Goal: Task Accomplishment & Management: Manage account settings

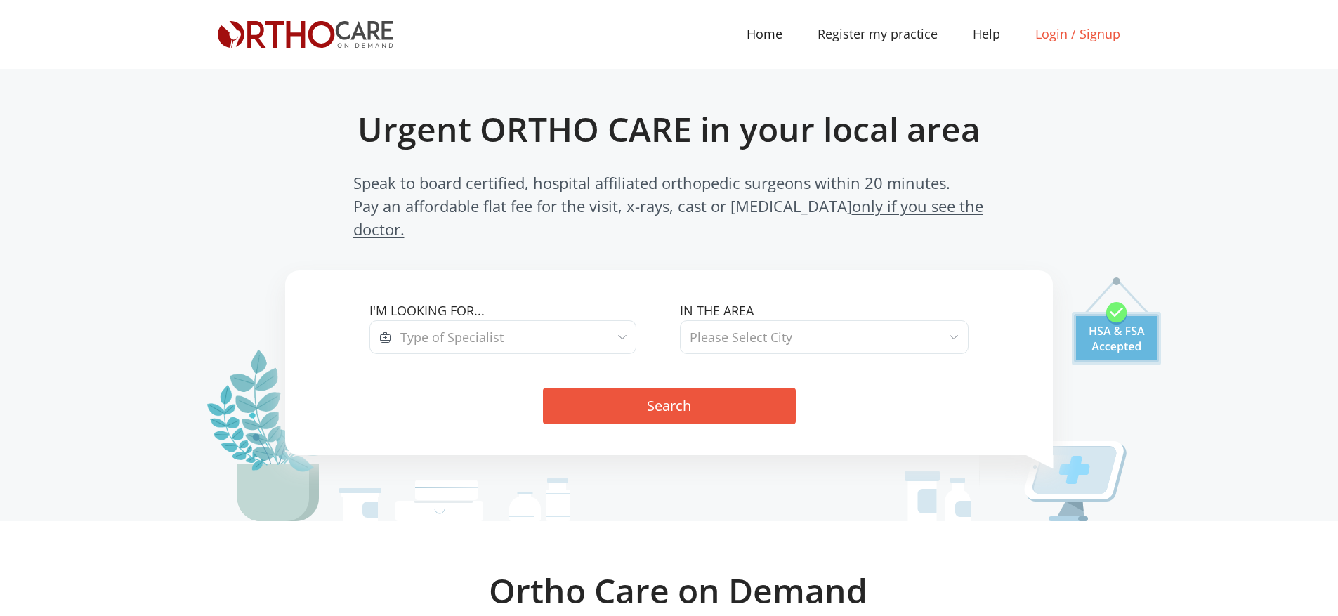
click at [1053, 31] on link "Login / Signup" at bounding box center [1078, 34] width 120 height 19
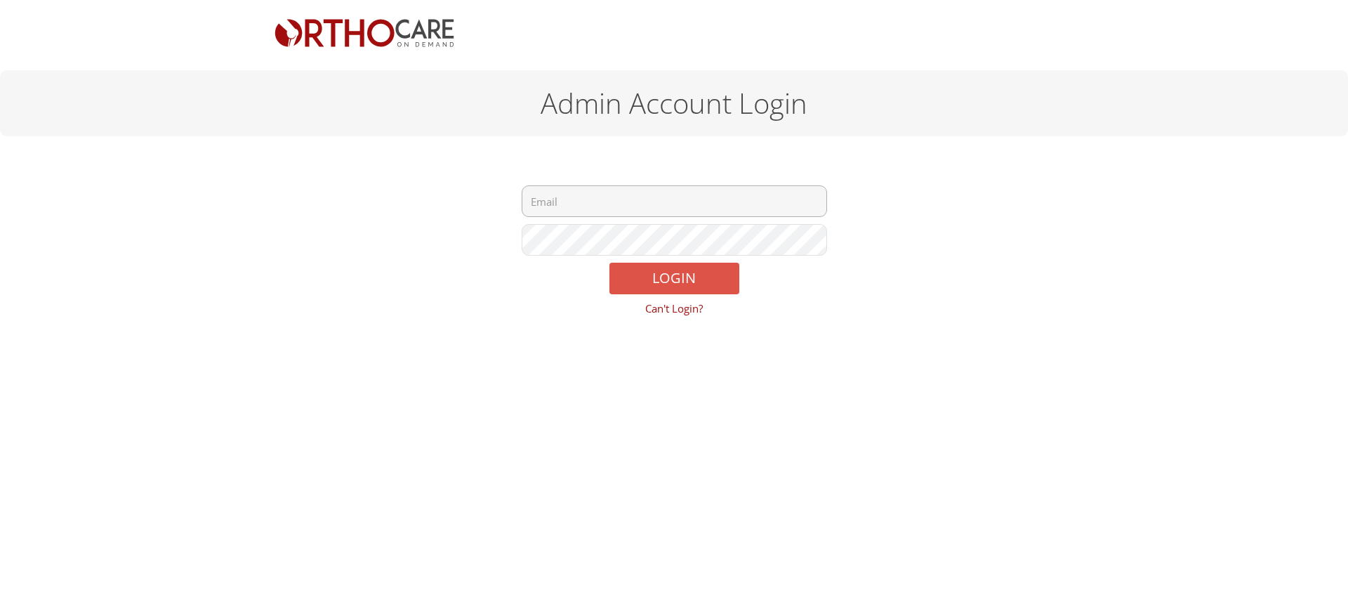
click at [626, 202] on input "email" at bounding box center [675, 201] width 306 height 32
type input "admin@orthocareondemand.com"
click at [610, 263] on button "LOGIN" at bounding box center [675, 279] width 130 height 32
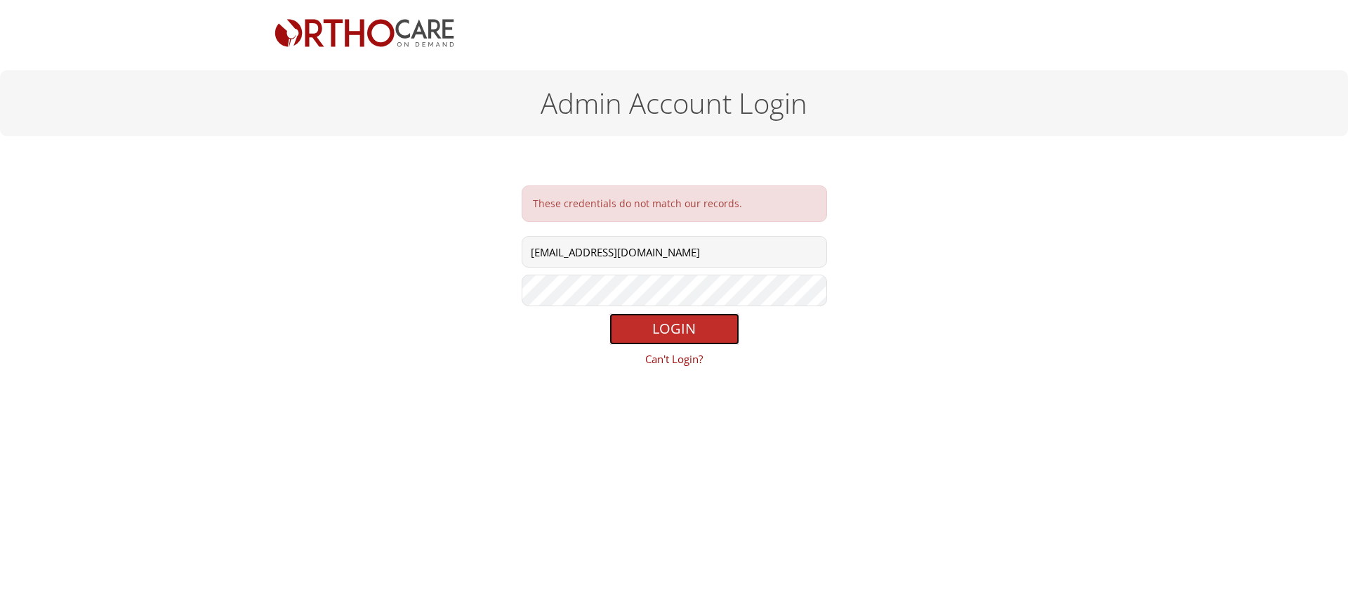
click at [649, 325] on button "LOGIN" at bounding box center [675, 329] width 130 height 32
